Goal: Information Seeking & Learning: Learn about a topic

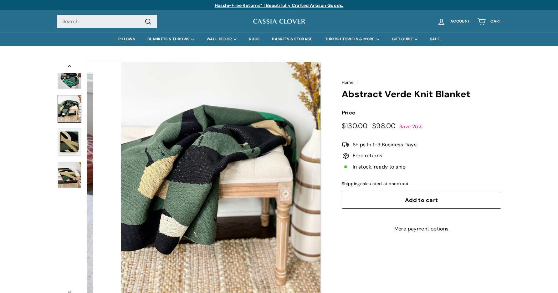
click at [71, 108] on img at bounding box center [70, 109] width 24 height 28
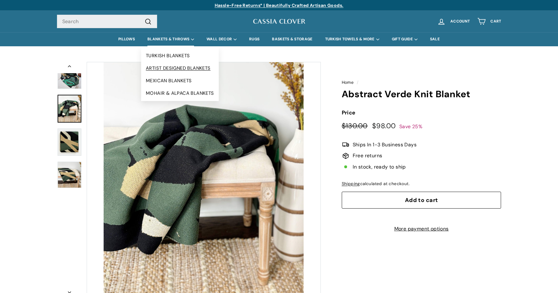
click at [186, 66] on link "ARTIST DESIGNED BLANKETS" at bounding box center [180, 68] width 78 height 13
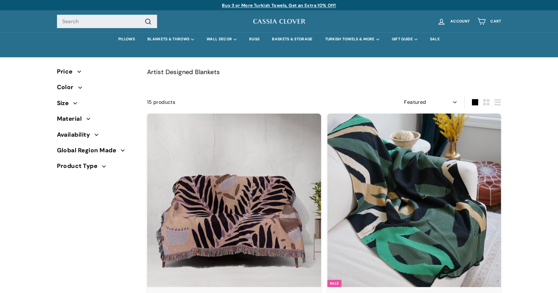
select select "manual"
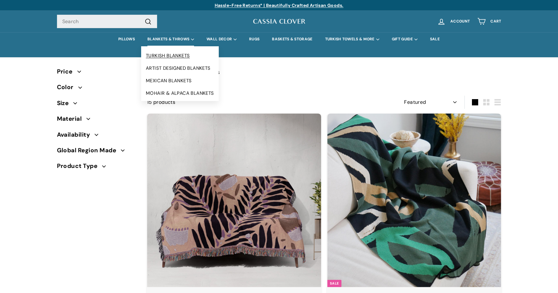
click at [179, 53] on link "TURKISH BLANKETS" at bounding box center [180, 55] width 78 height 13
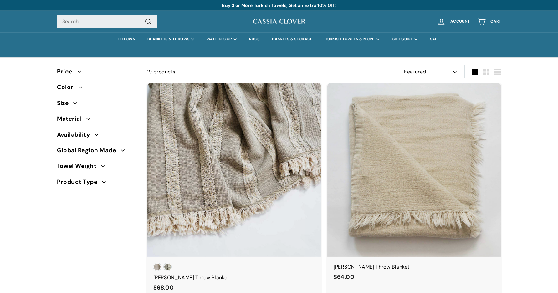
select select "manual"
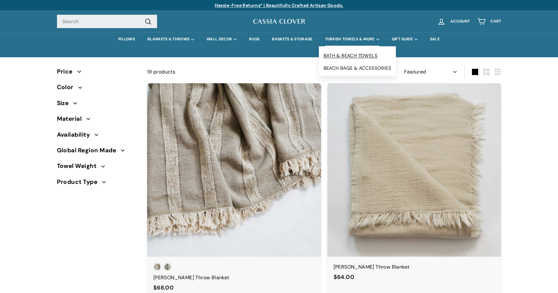
click at [361, 57] on link "BATH & BEACH TOWELS" at bounding box center [357, 55] width 77 height 13
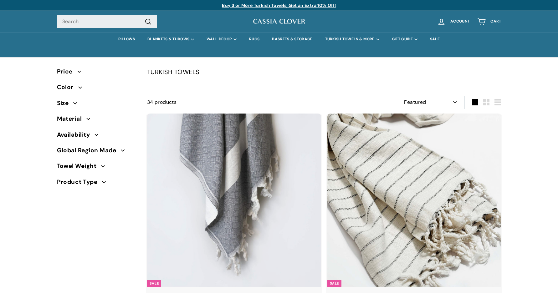
select select "manual"
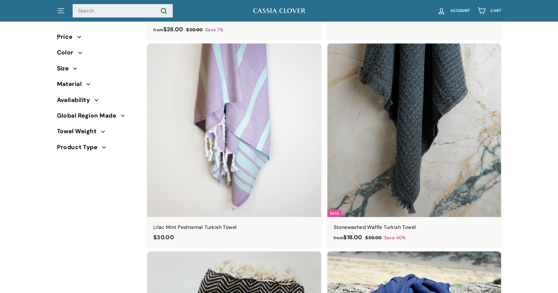
scroll to position [1132, 0]
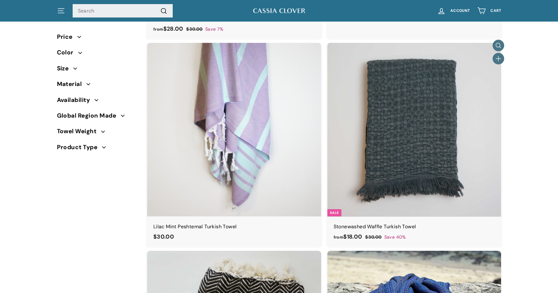
click at [396, 227] on div "Stonewashed Waffle Turkish Towel" at bounding box center [413, 227] width 161 height 8
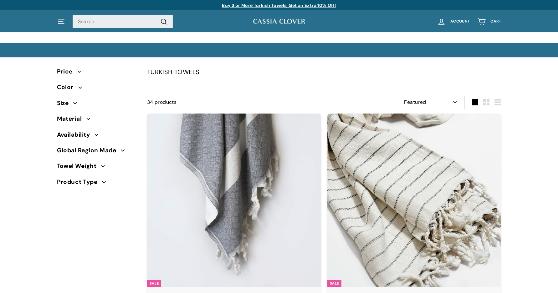
select select "manual"
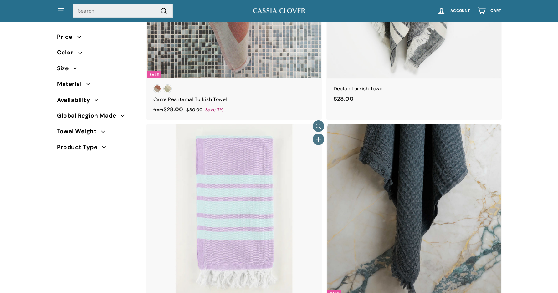
scroll to position [1047, 0]
